Goal: Check status: Check status

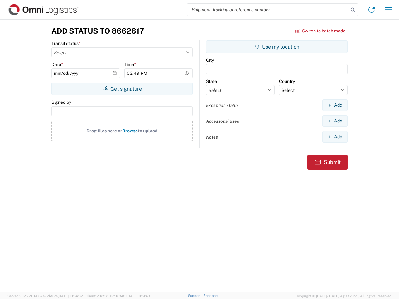
click at [268, 10] on input "search" at bounding box center [268, 10] width 162 height 12
click at [353, 10] on icon at bounding box center [353, 10] width 9 height 9
click at [372, 10] on icon at bounding box center [372, 10] width 10 height 10
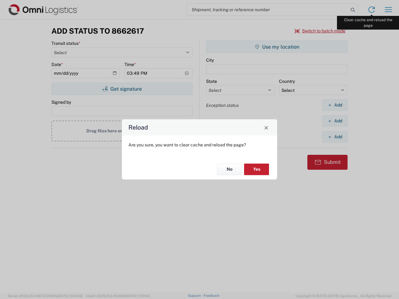
click at [389, 10] on div "Reload Are you sure, you want to clear cache and reload the page? No Yes" at bounding box center [199, 149] width 399 height 299
click at [320, 31] on div "Reload Are you sure, you want to clear cache and reload the page? No Yes" at bounding box center [199, 149] width 399 height 299
click at [122, 89] on div "Reload Are you sure, you want to clear cache and reload the page? No Yes" at bounding box center [199, 149] width 399 height 299
click at [277, 47] on div "Reload Are you sure, you want to clear cache and reload the page? No Yes" at bounding box center [199, 149] width 399 height 299
click at [335, 105] on div "Reload Are you sure, you want to clear cache and reload the page? No Yes" at bounding box center [199, 149] width 399 height 299
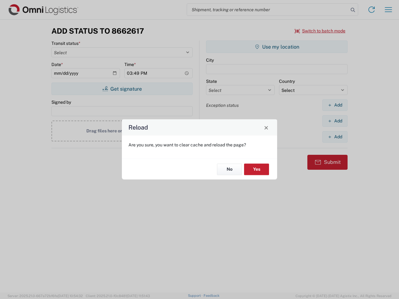
click at [335, 121] on div "Reload Are you sure, you want to clear cache and reload the page? No Yes" at bounding box center [199, 149] width 399 height 299
click at [335, 137] on div "Reload Are you sure, you want to clear cache and reload the page? No Yes" at bounding box center [199, 149] width 399 height 299
